Goal: Task Accomplishment & Management: Use online tool/utility

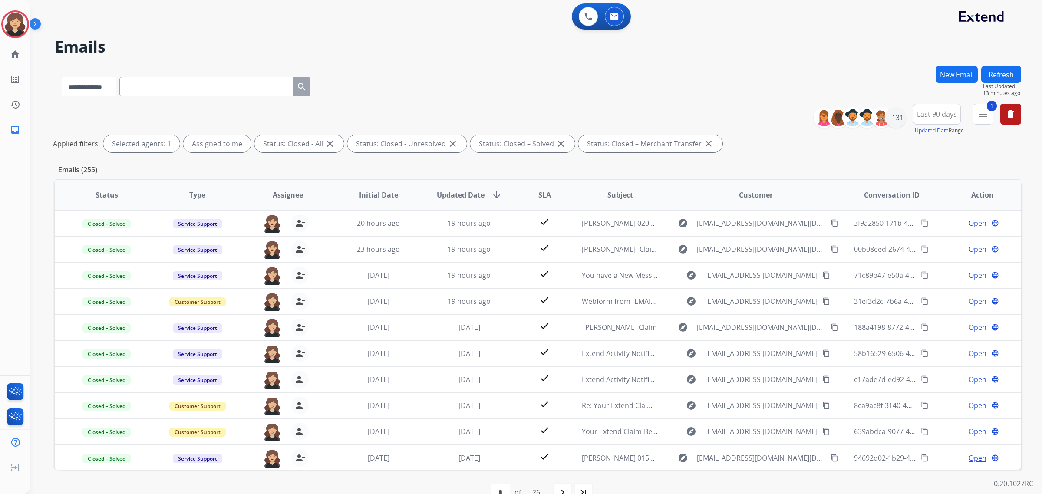
click at [116, 84] on select "**********" at bounding box center [89, 87] width 54 height 20
select select "**********"
click at [62, 77] on select "**********" at bounding box center [89, 87] width 54 height 20
click at [172, 87] on input "text" at bounding box center [207, 87] width 174 height 20
paste input "**********"
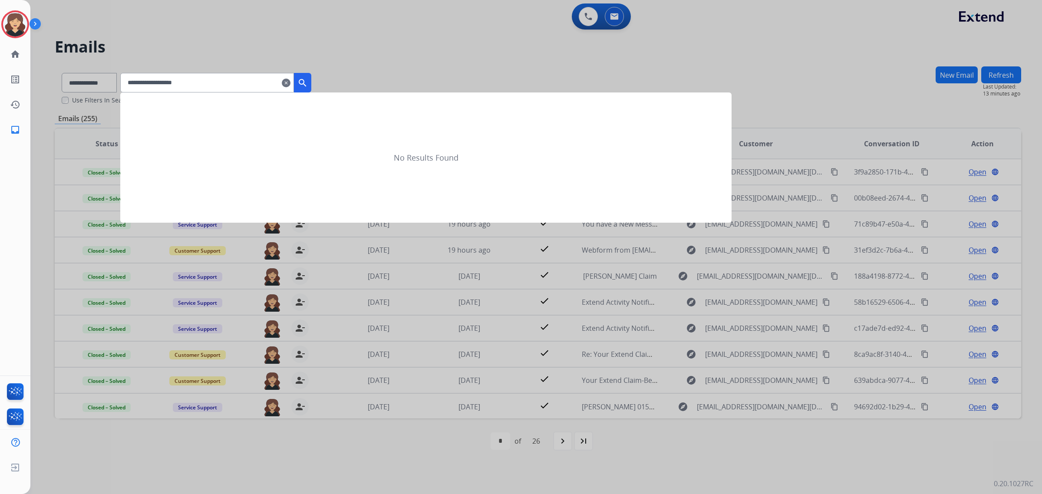
type input "**********"
click at [308, 78] on mat-icon "search" at bounding box center [302, 83] width 10 height 10
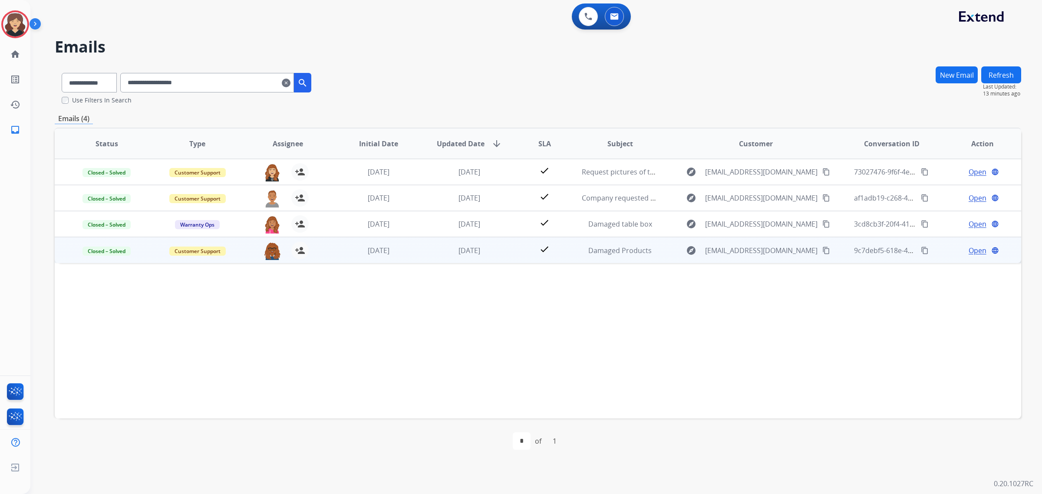
click at [976, 251] on span "Open" at bounding box center [978, 250] width 18 height 10
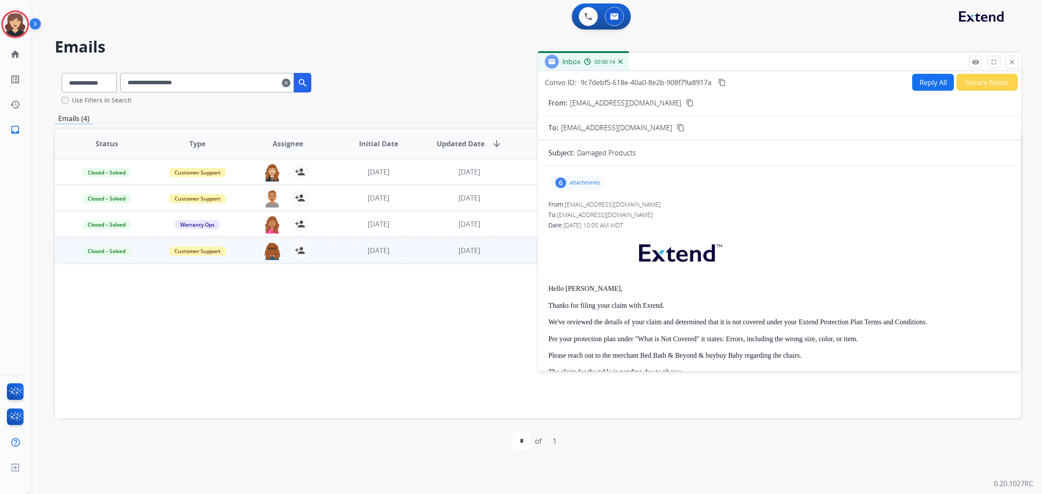
click at [585, 177] on div "6 attachments" at bounding box center [577, 183] width 55 height 14
click at [567, 179] on div "6 attachments IMG_1270.jpg download IMG_1271.jpg download IMG_1267.jpg download…" at bounding box center [577, 183] width 55 height 14
click at [1013, 62] on mat-icon "close" at bounding box center [1012, 62] width 8 height 8
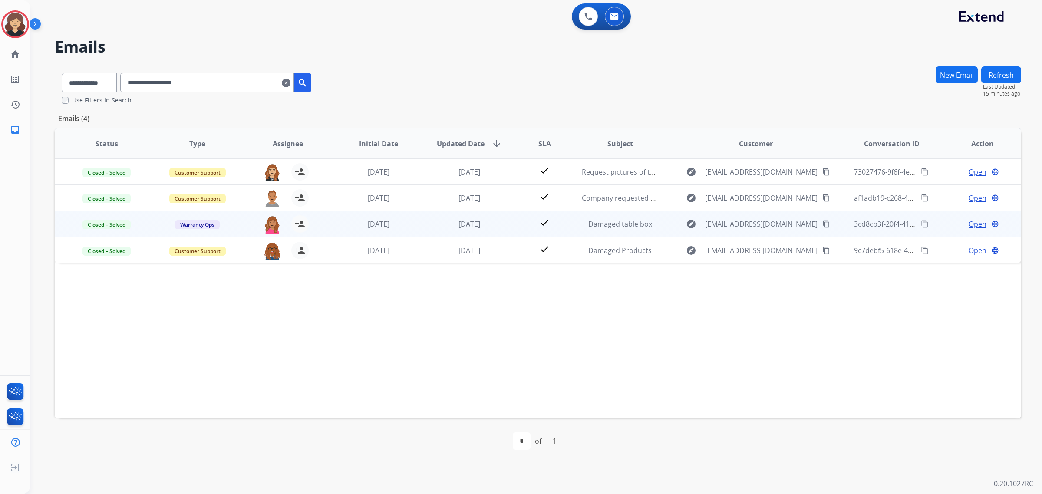
click at [971, 219] on span "Open" at bounding box center [978, 224] width 18 height 10
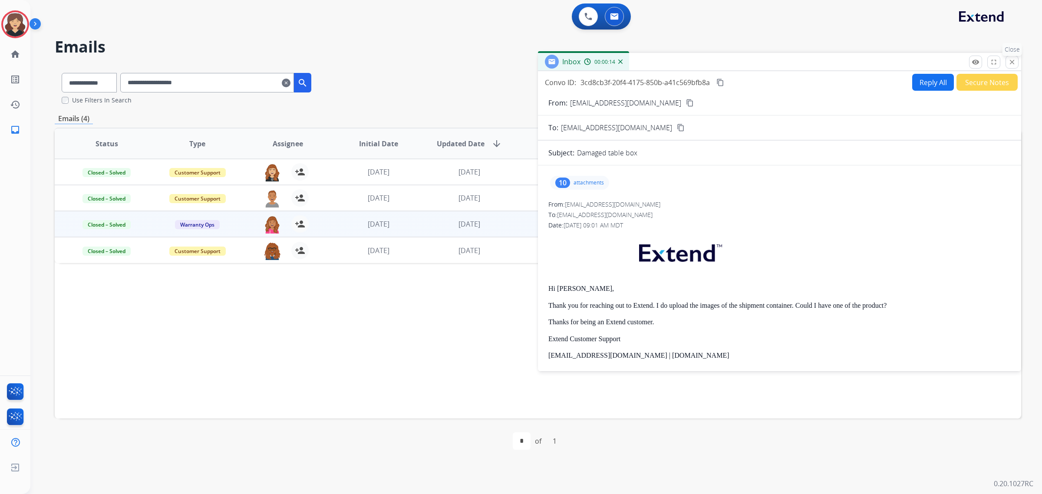
click at [1013, 64] on mat-icon "close" at bounding box center [1012, 62] width 8 height 8
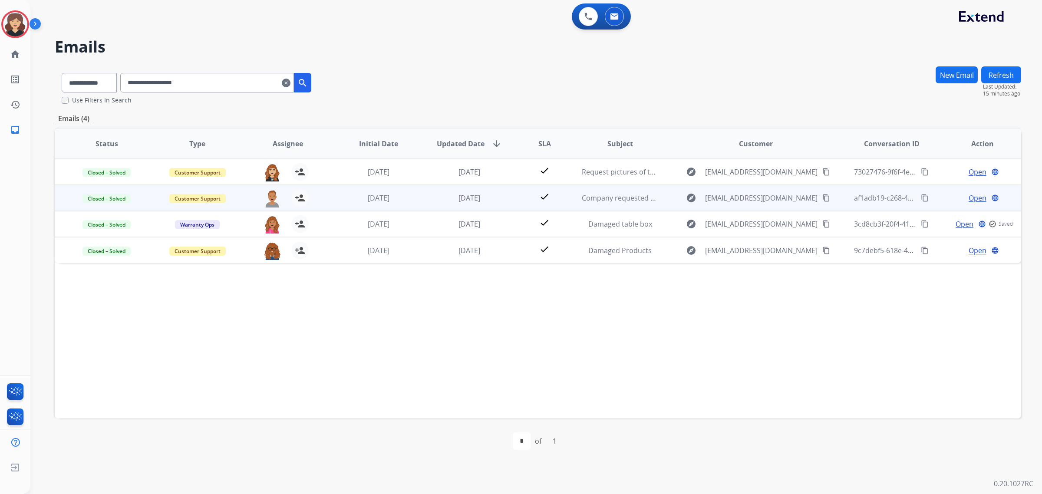
click at [975, 193] on span "Open" at bounding box center [978, 198] width 18 height 10
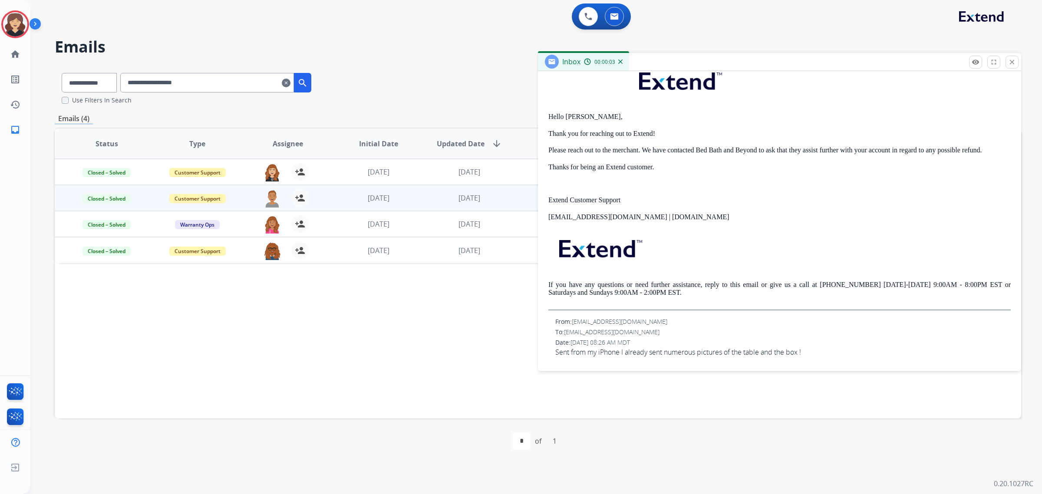
scroll to position [72, 0]
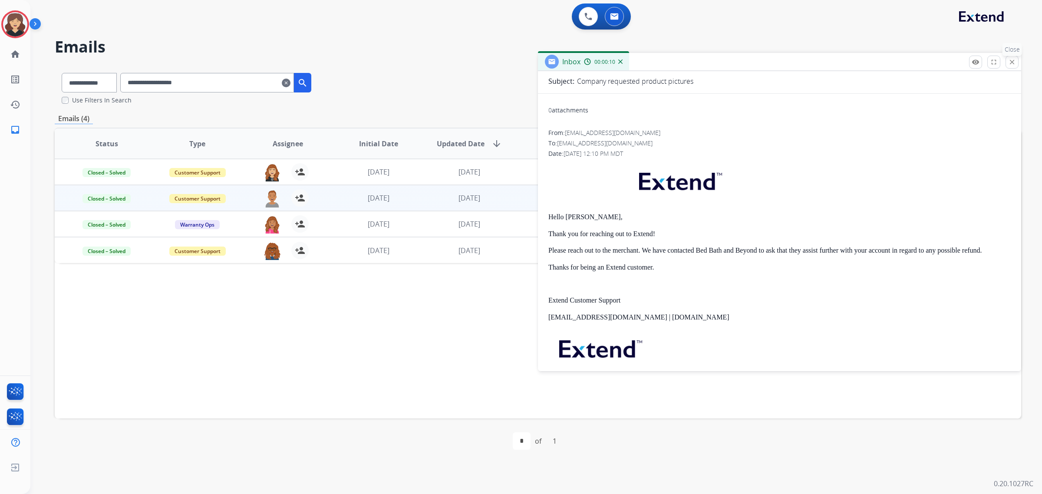
click at [1010, 64] on mat-icon "close" at bounding box center [1012, 62] width 8 height 8
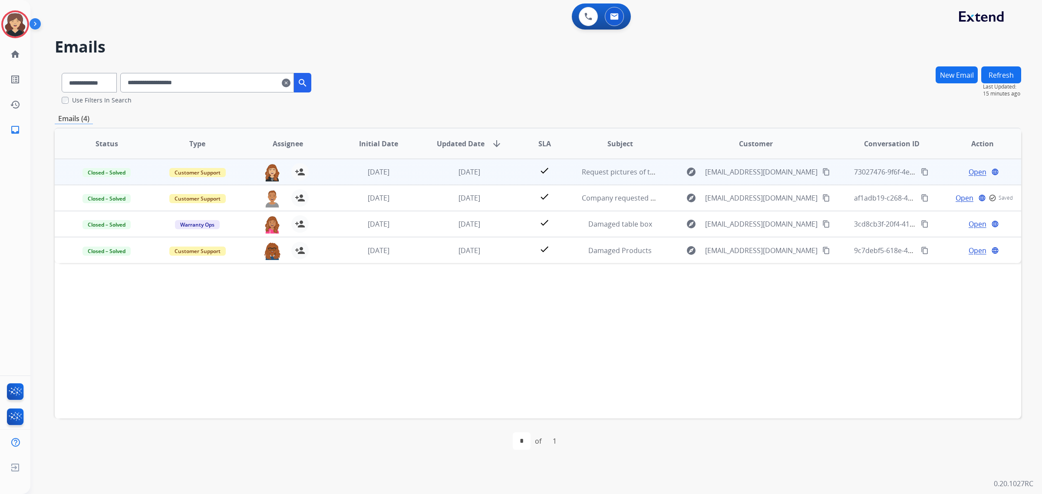
click at [969, 173] on span "Open" at bounding box center [978, 172] width 18 height 10
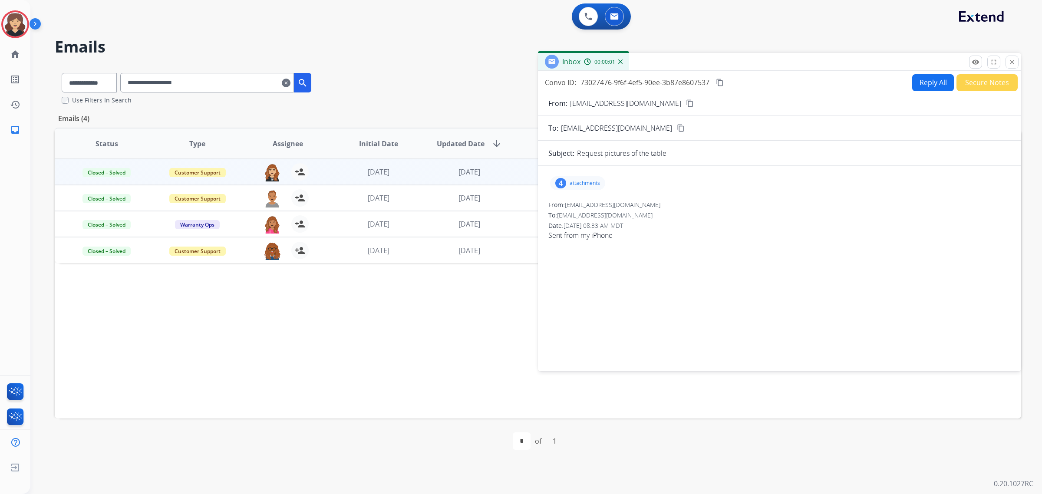
click at [590, 180] on p "attachments" at bounding box center [585, 183] width 30 height 7
click at [617, 207] on p "IMG_1266.jpg" at bounding box center [622, 205] width 43 height 10
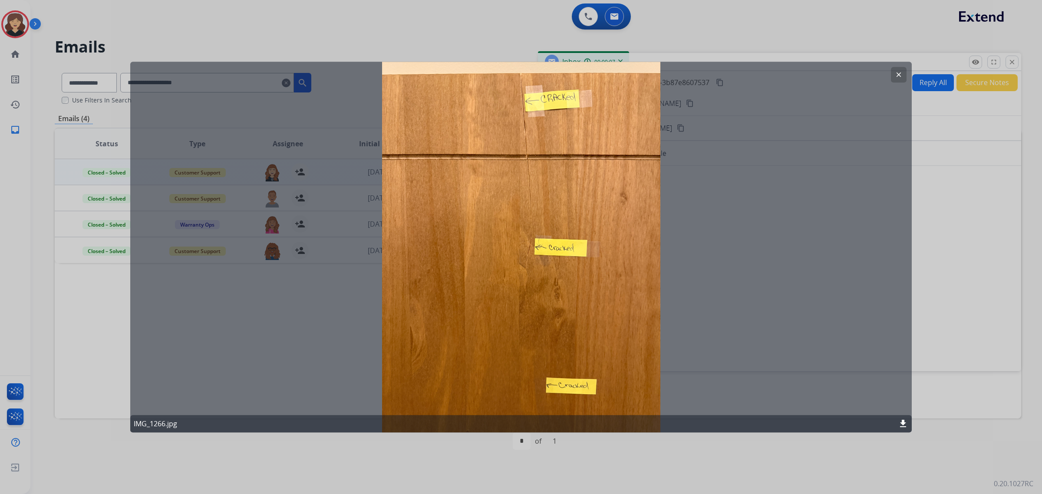
click at [899, 75] on mat-icon "clear" at bounding box center [899, 75] width 8 height 8
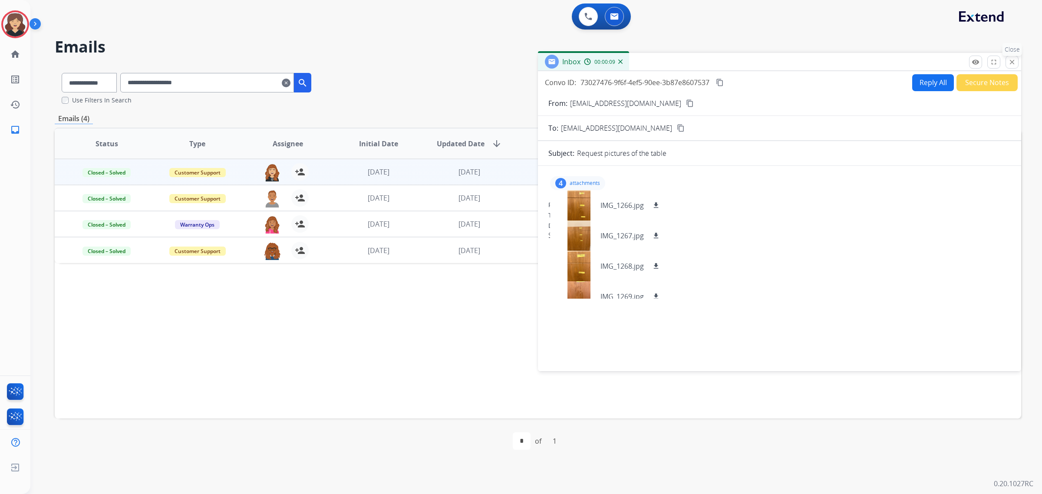
click at [1012, 63] on mat-icon "close" at bounding box center [1012, 62] width 8 height 8
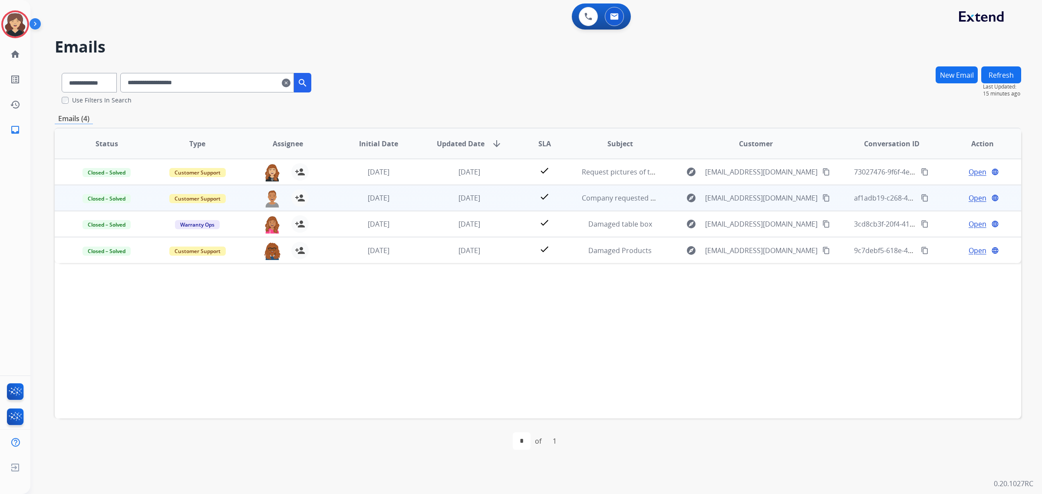
click at [975, 194] on span "Open" at bounding box center [978, 198] width 18 height 10
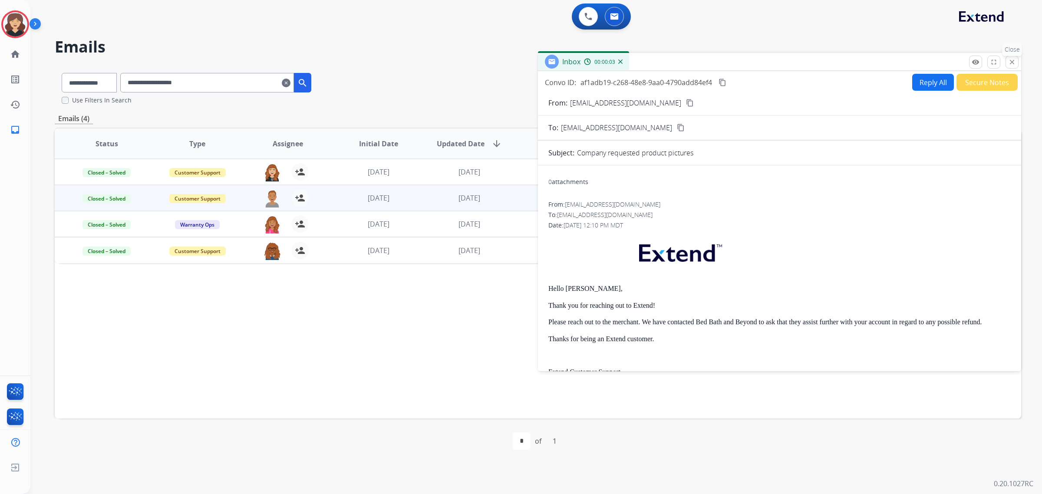
click at [1011, 65] on mat-icon "close" at bounding box center [1012, 62] width 8 height 8
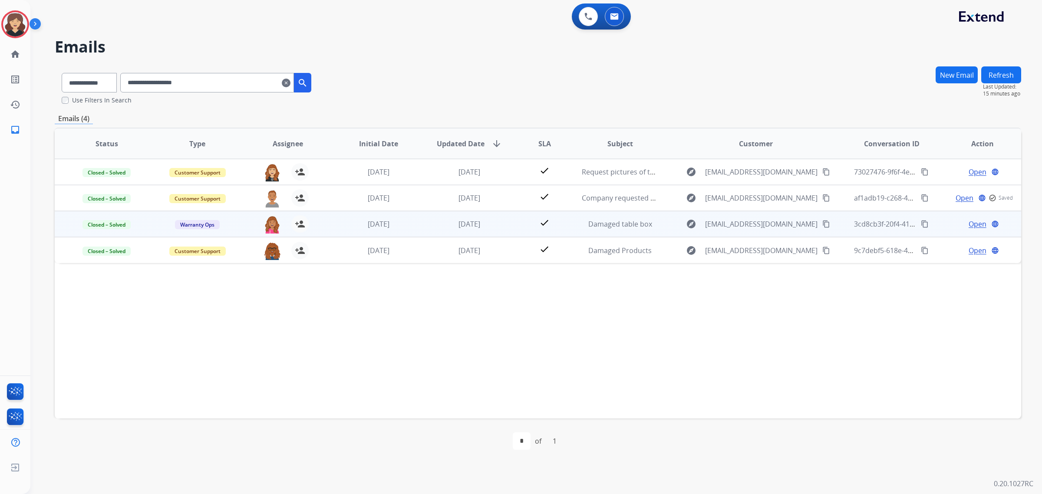
click at [971, 223] on span "Open" at bounding box center [978, 224] width 18 height 10
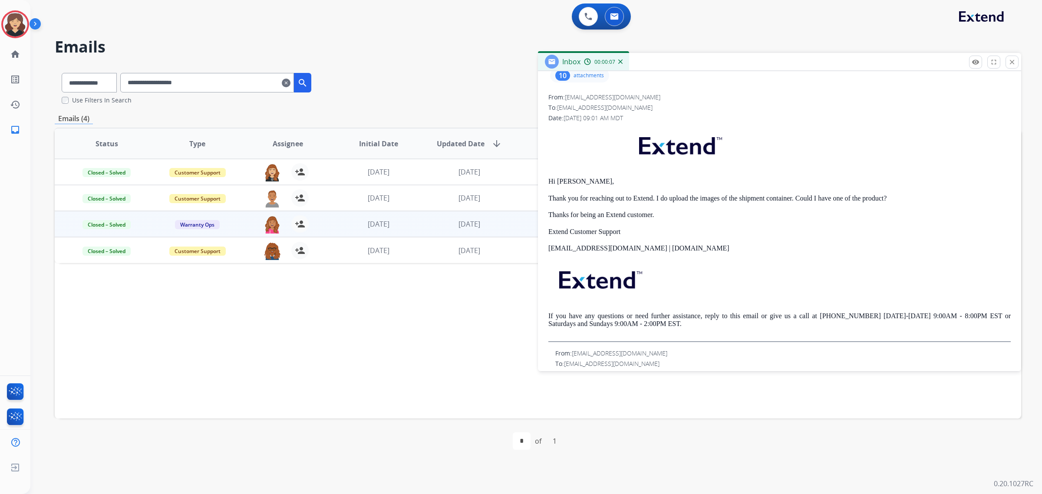
scroll to position [0, 0]
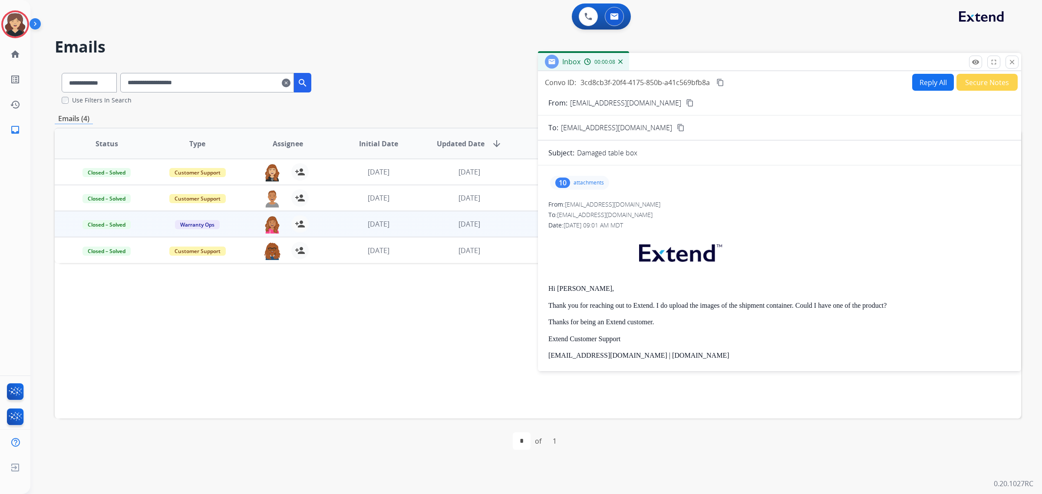
click at [584, 185] on p "attachments" at bounding box center [589, 182] width 30 height 7
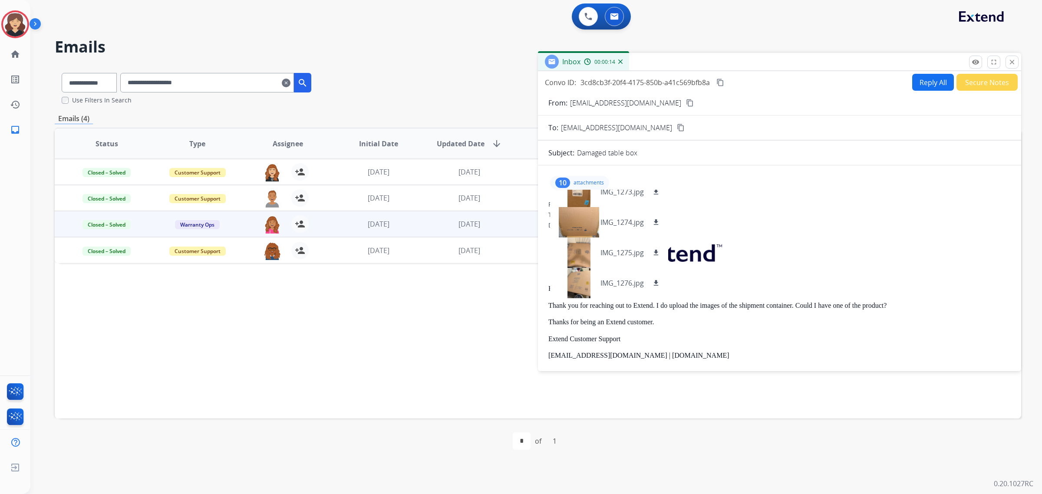
scroll to position [54, 0]
